Goal: Transaction & Acquisition: Purchase product/service

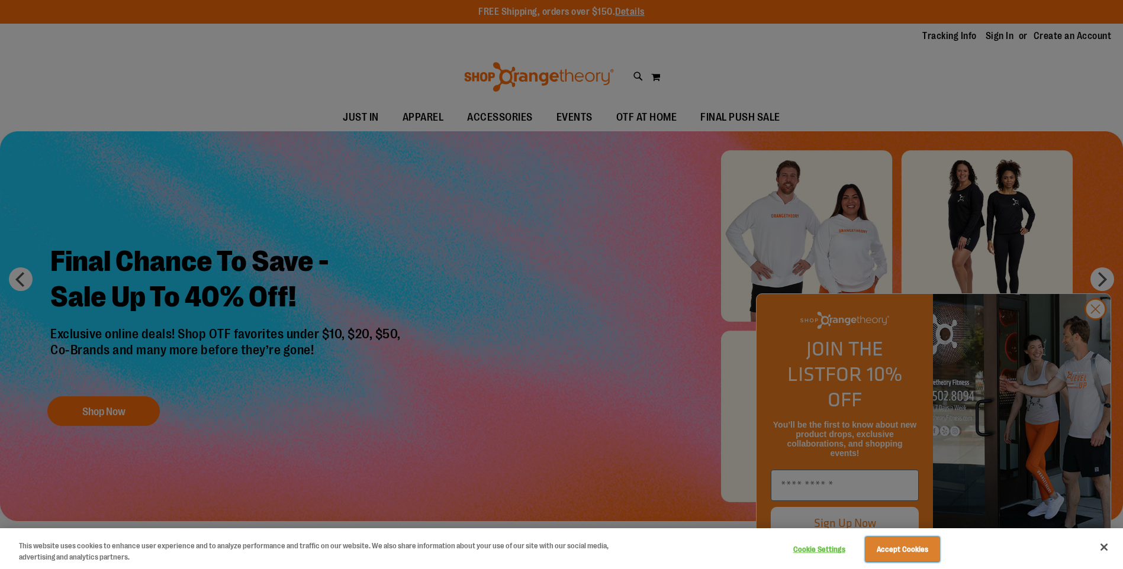
click at [917, 554] on button "Accept Cookies" at bounding box center [902, 549] width 74 height 25
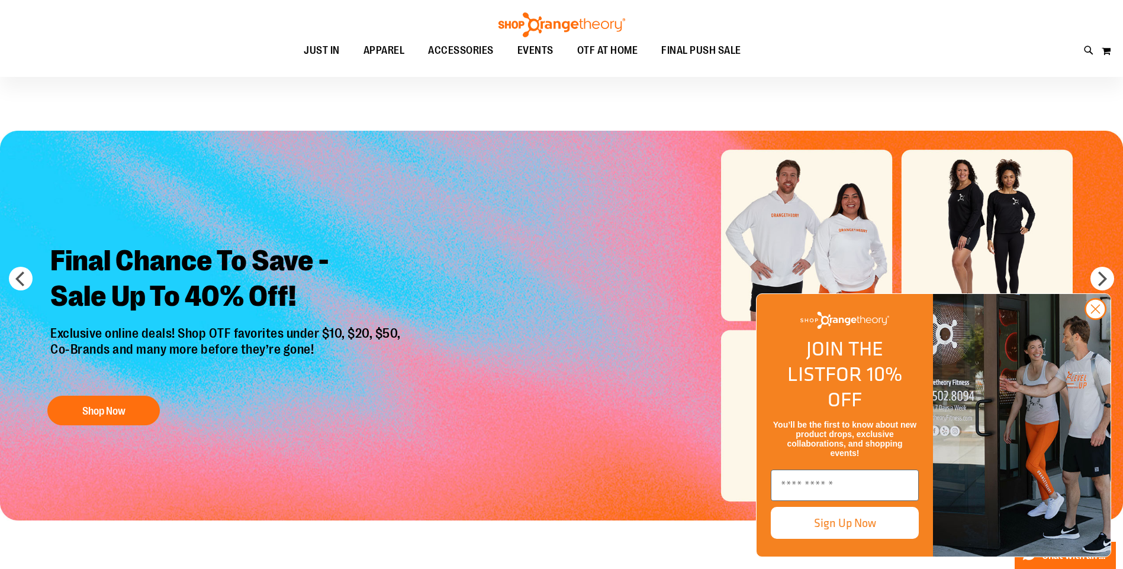
scroll to position [236, 0]
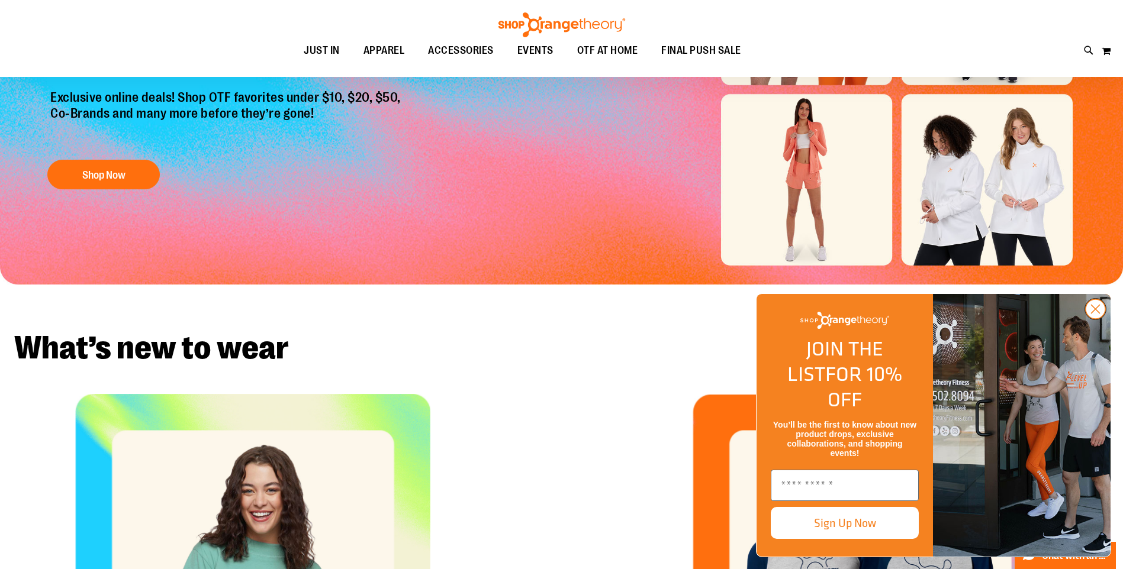
click at [1096, 319] on circle "Close dialog" at bounding box center [1095, 309] width 20 height 20
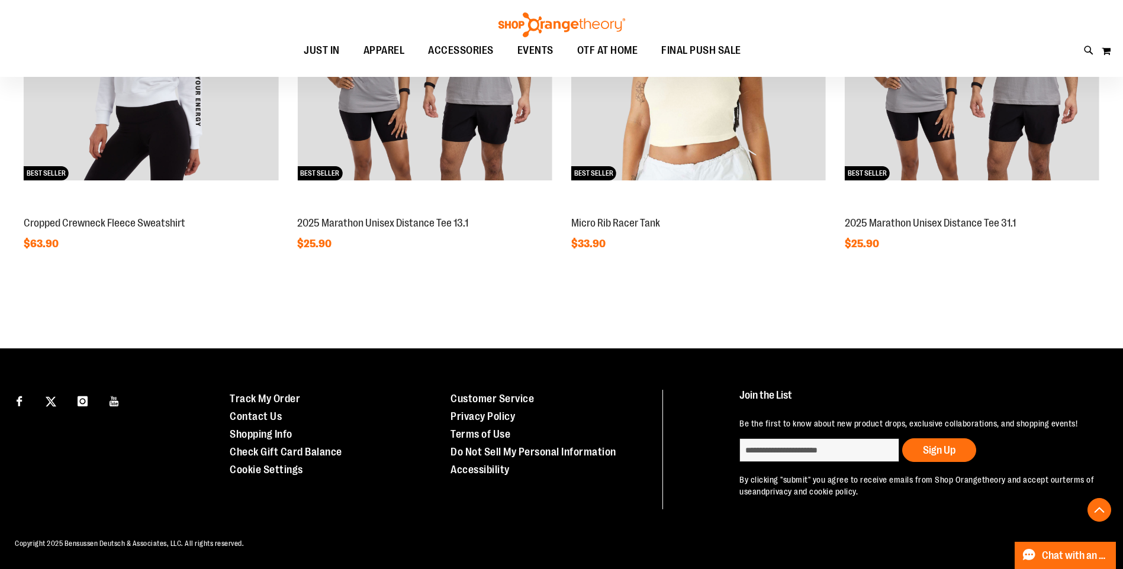
scroll to position [1044, 0]
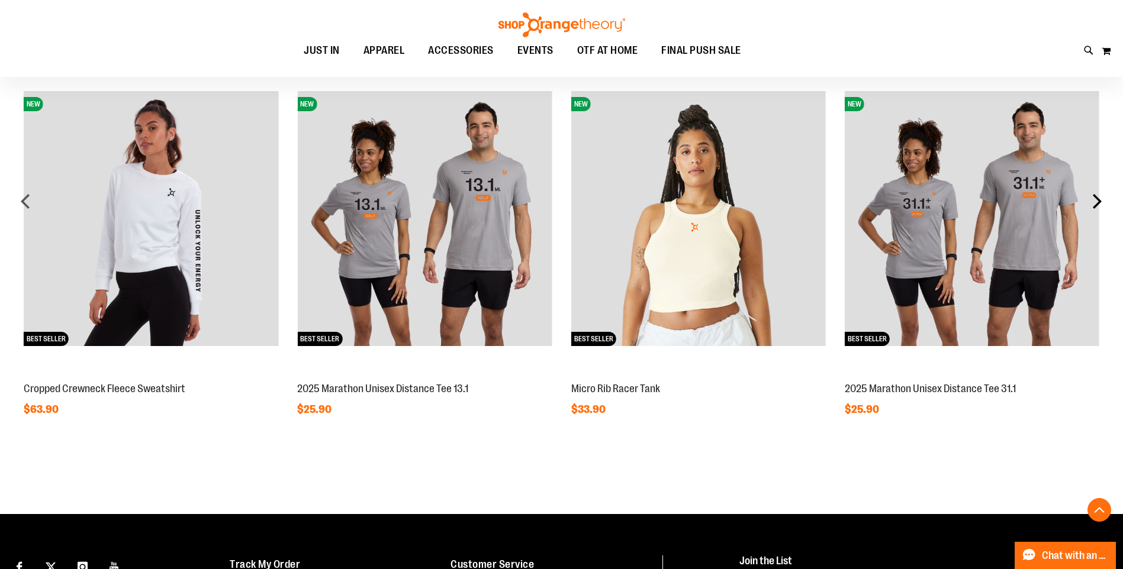
click at [1105, 202] on div "next" at bounding box center [1097, 201] width 24 height 24
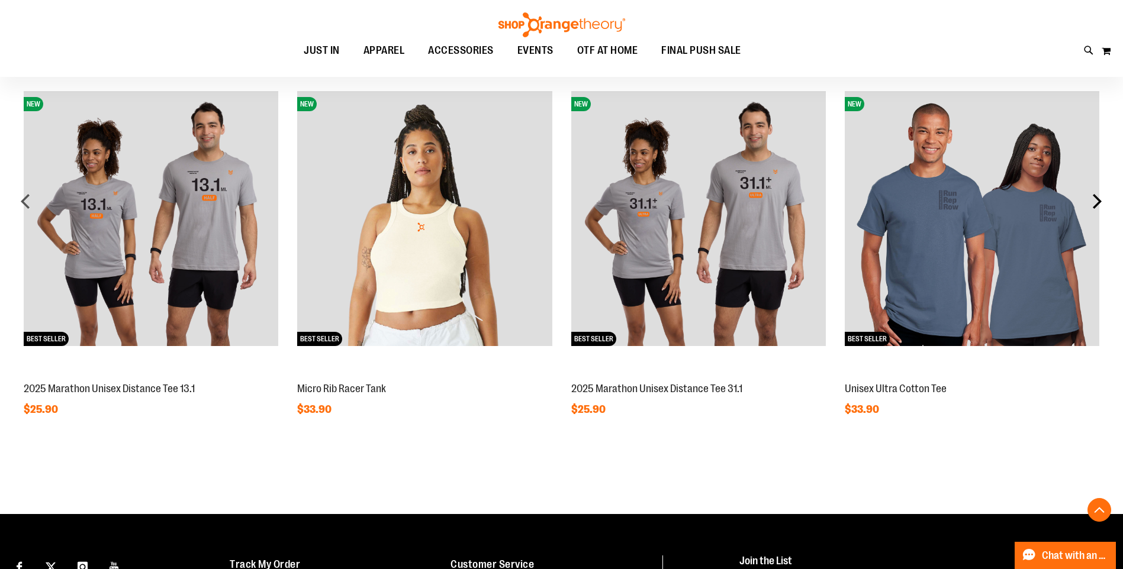
click at [1105, 202] on div "next" at bounding box center [1097, 201] width 24 height 24
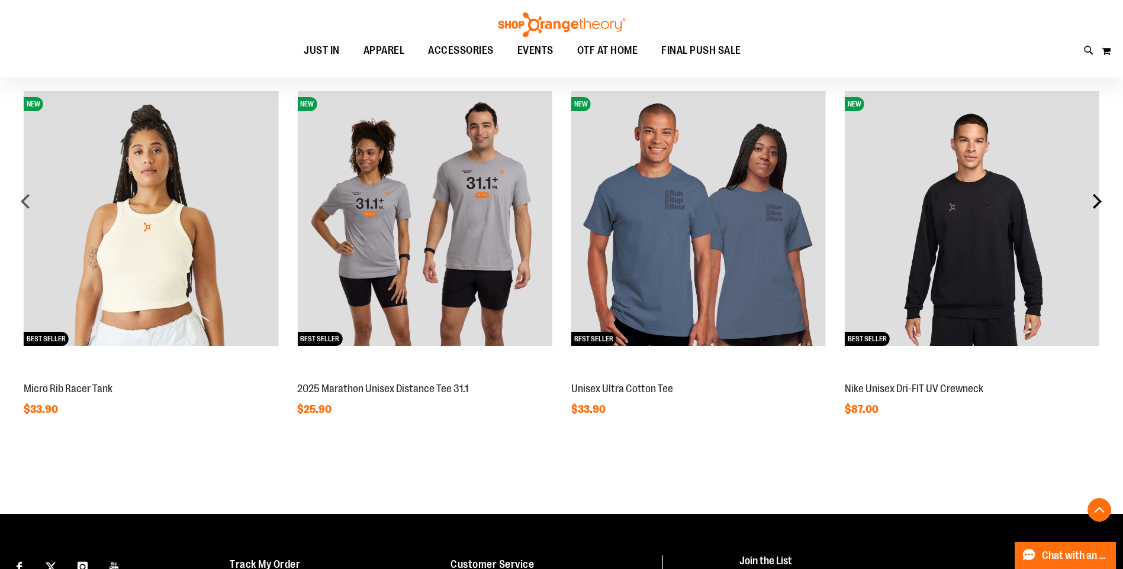
click at [1095, 202] on div "next" at bounding box center [1097, 201] width 24 height 24
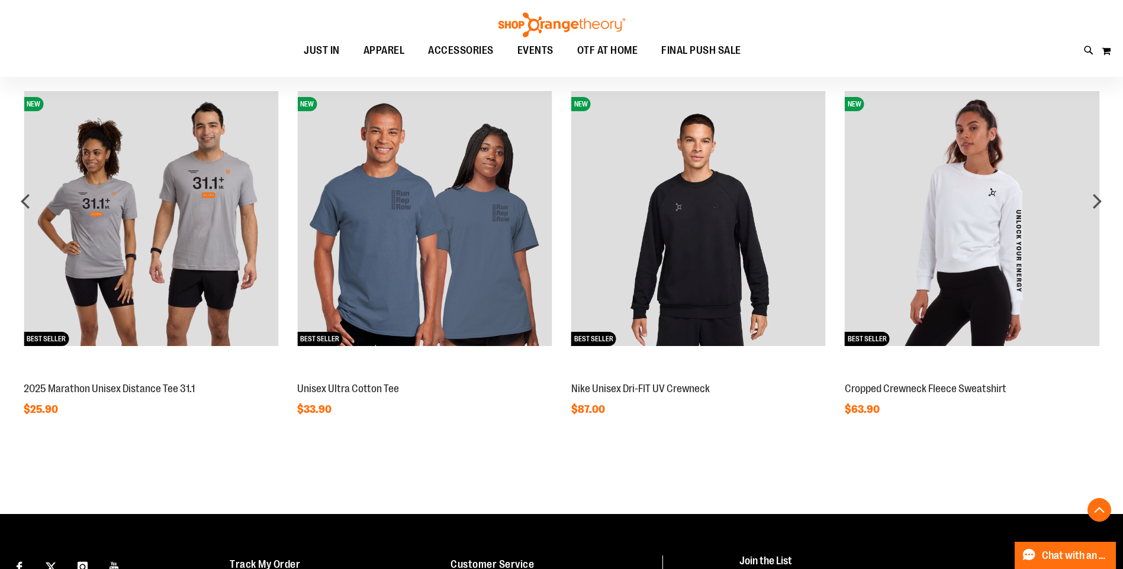
click at [710, 262] on img at bounding box center [698, 218] width 254 height 254
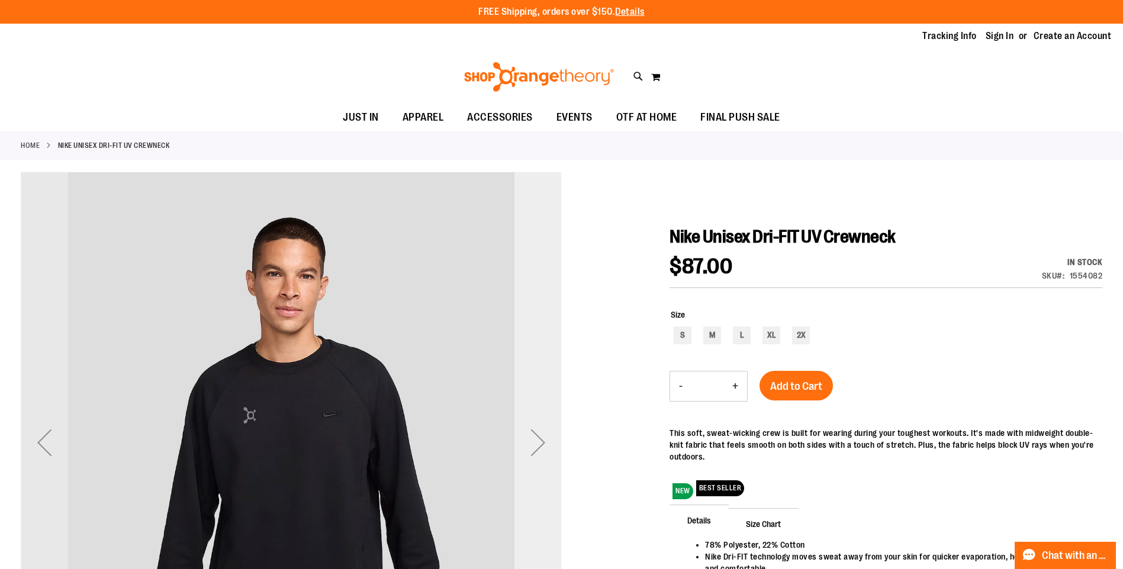
click at [534, 447] on div "Next" at bounding box center [537, 442] width 47 height 47
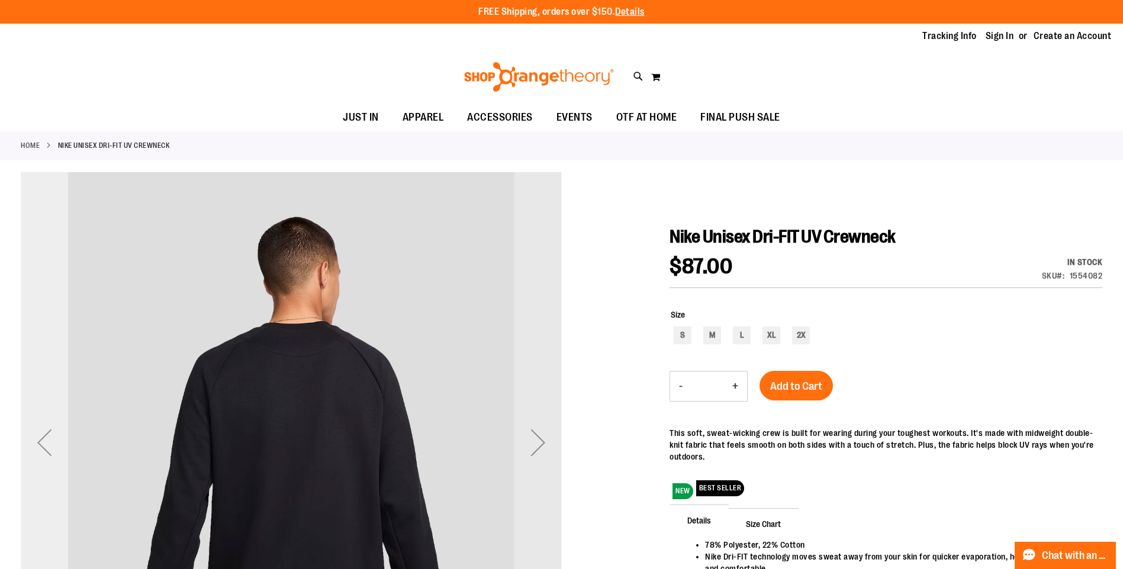
click at [54, 441] on div "Previous" at bounding box center [44, 442] width 47 height 47
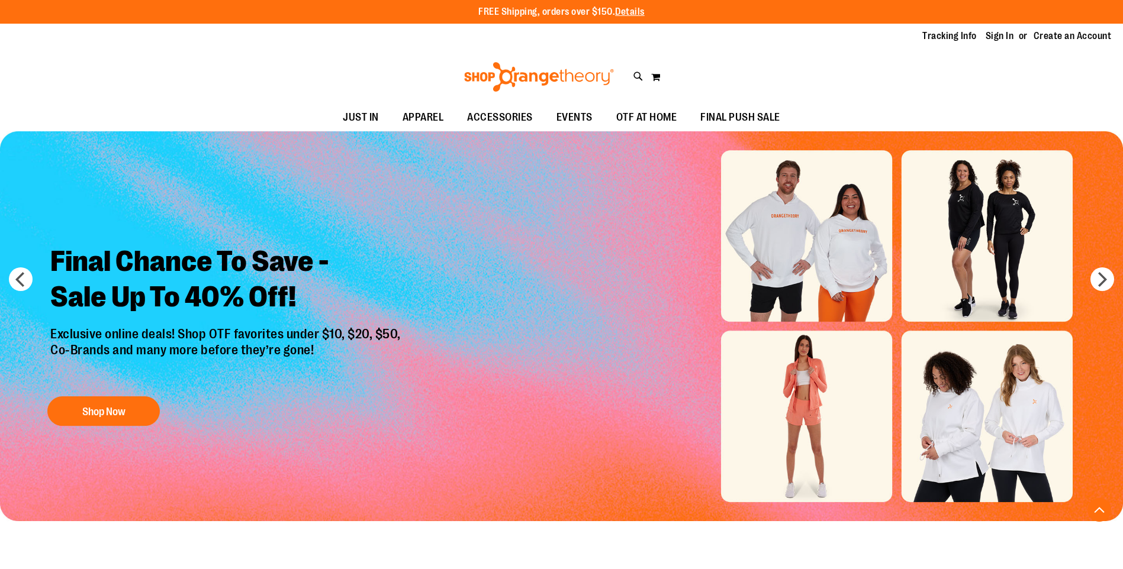
scroll to position [1044, 0]
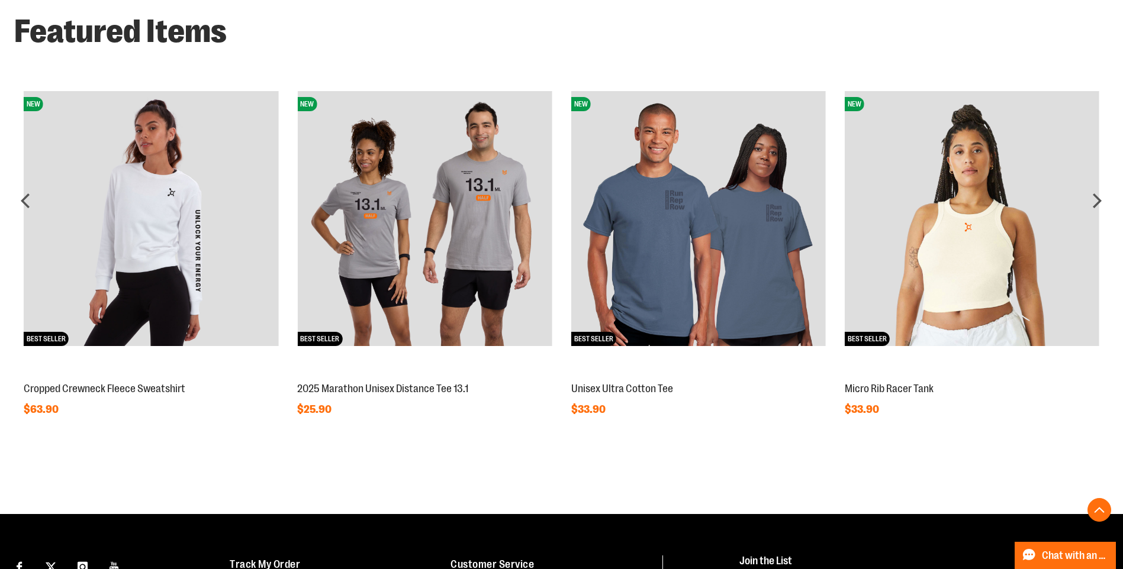
click at [114, 204] on img at bounding box center [151, 218] width 254 height 254
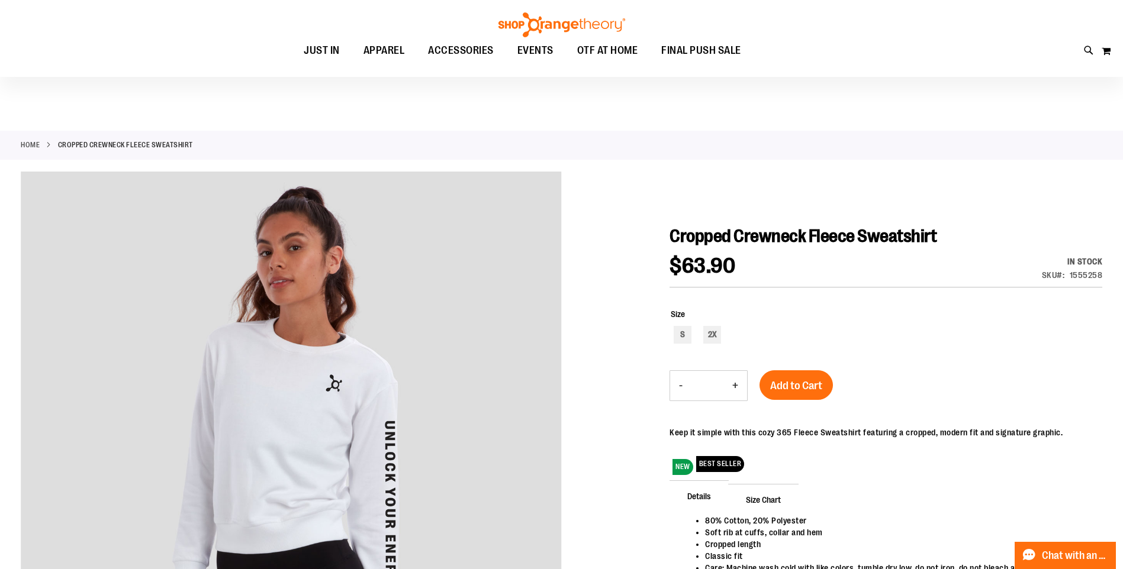
scroll to position [59, 0]
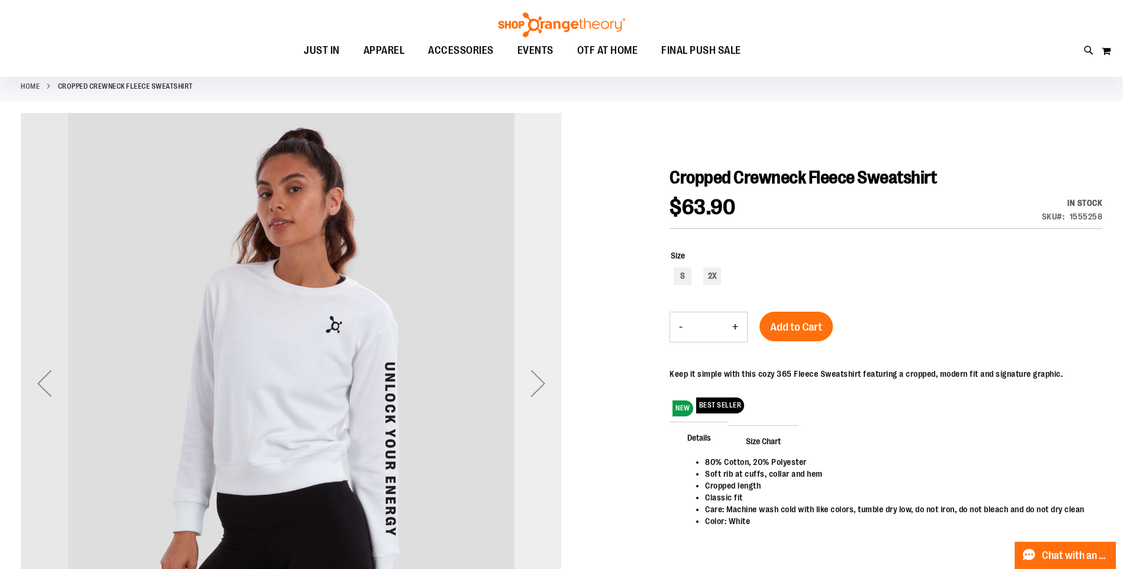
click at [545, 394] on div "Next" at bounding box center [537, 383] width 47 height 47
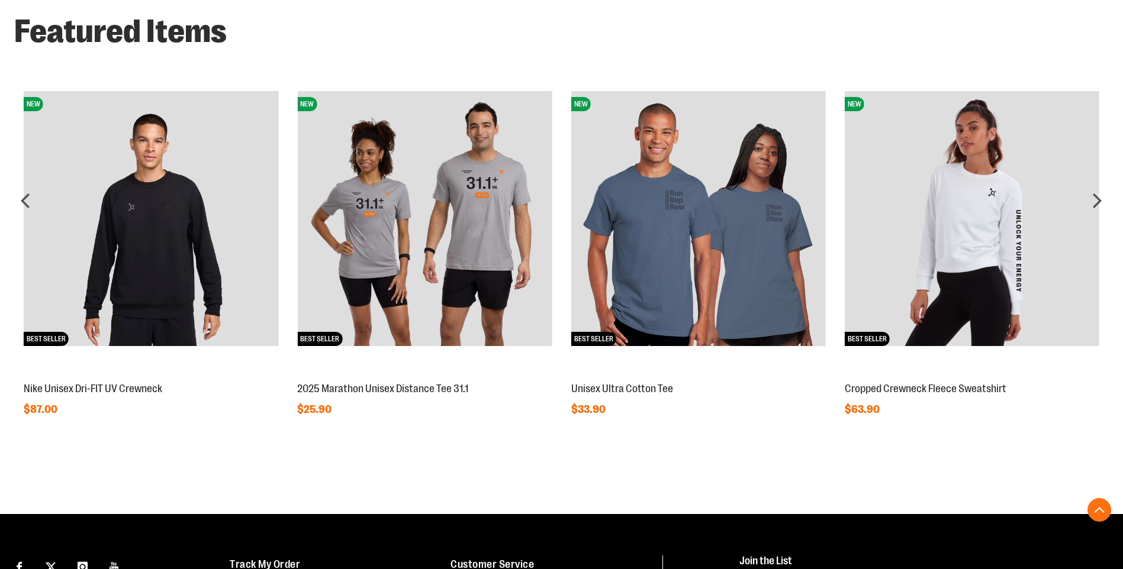
scroll to position [1044, 0]
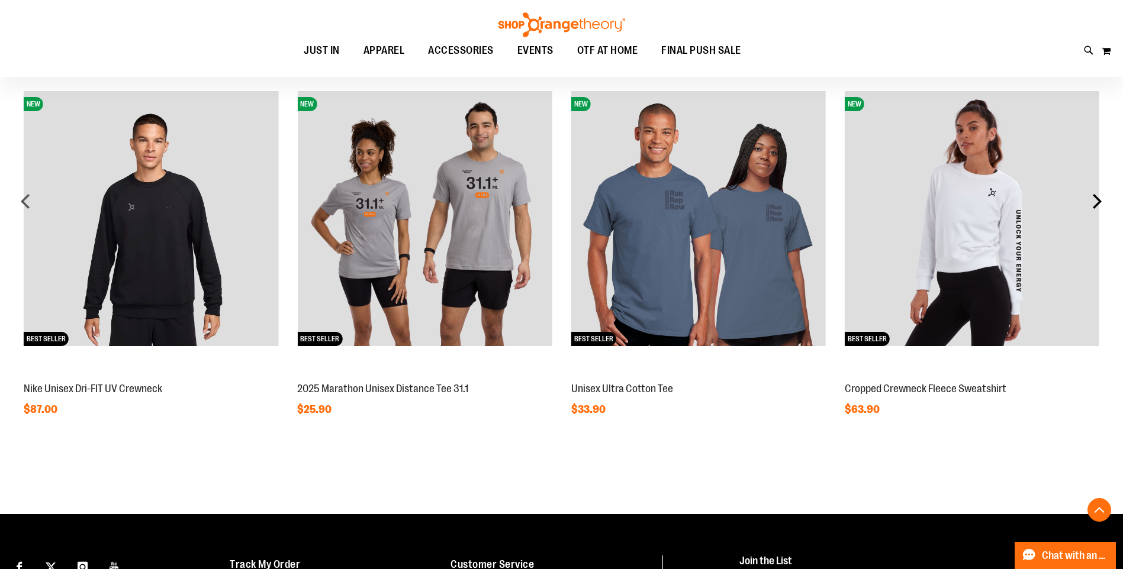
click at [1103, 204] on div "next" at bounding box center [1097, 201] width 24 height 24
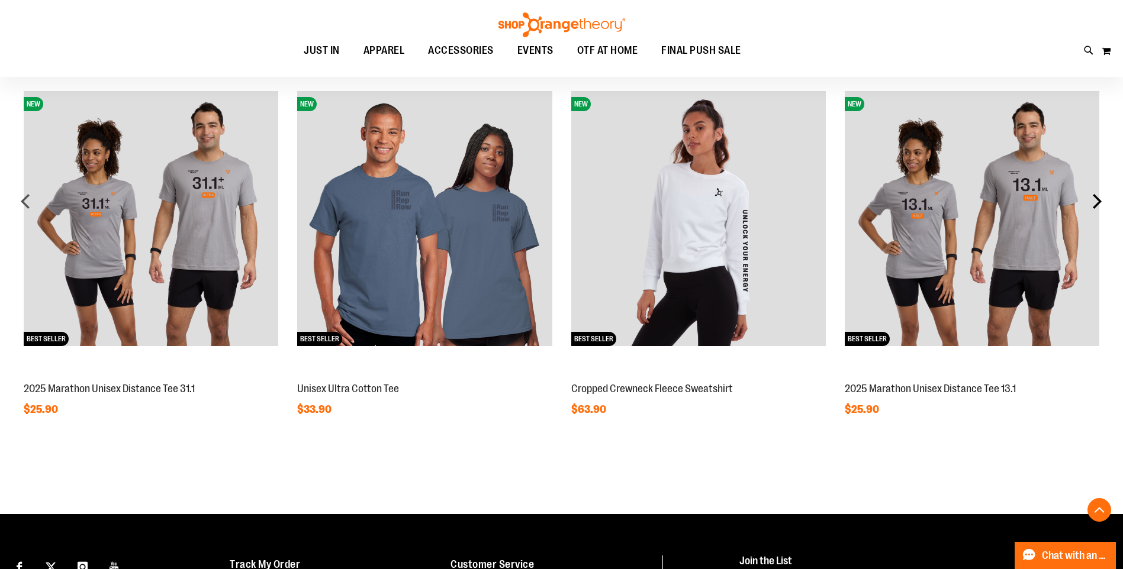
click at [1103, 204] on div "next" at bounding box center [1097, 201] width 24 height 24
